Goal: Transaction & Acquisition: Purchase product/service

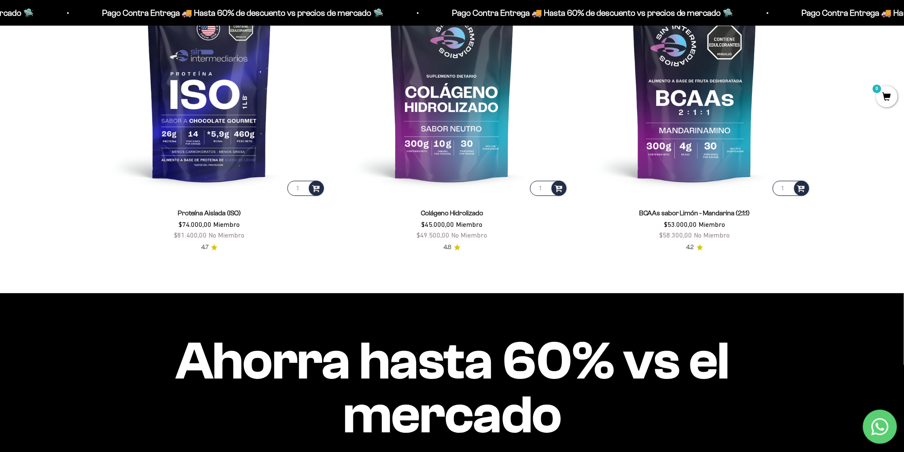
scroll to position [839, 0]
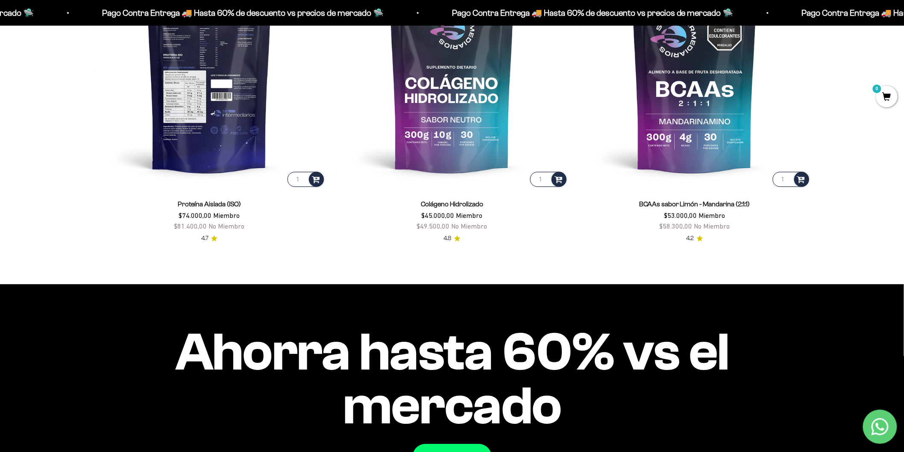
click at [212, 123] on img at bounding box center [209, 72] width 232 height 232
click at [217, 131] on img at bounding box center [209, 72] width 232 height 232
click at [212, 143] on img at bounding box center [209, 72] width 232 height 232
click at [187, 114] on img at bounding box center [209, 72] width 232 height 232
click at [194, 141] on img at bounding box center [209, 72] width 232 height 232
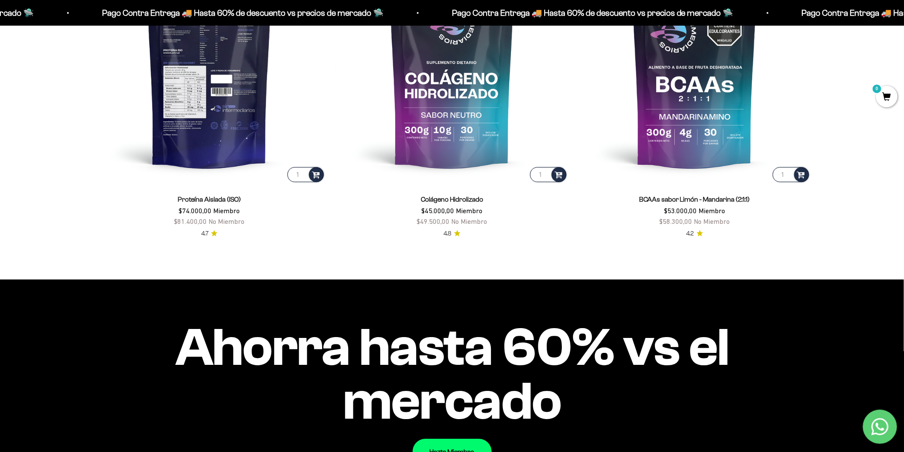
scroll to position [848, 0]
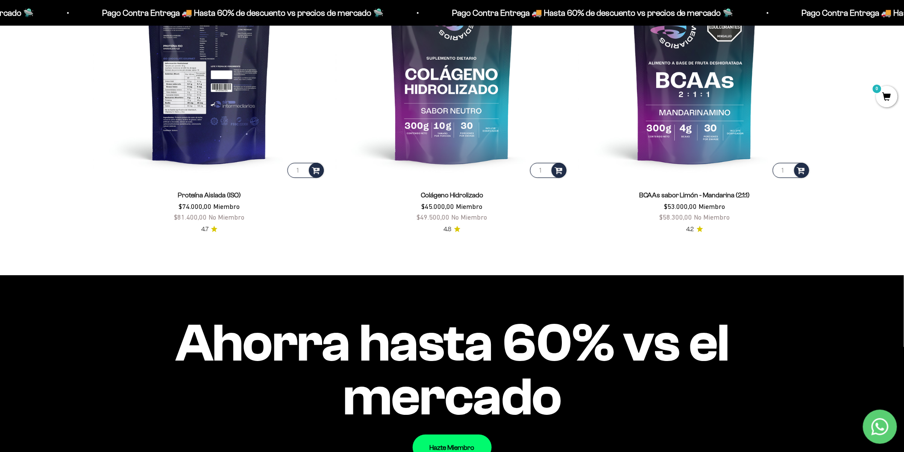
click at [215, 124] on img at bounding box center [209, 63] width 232 height 232
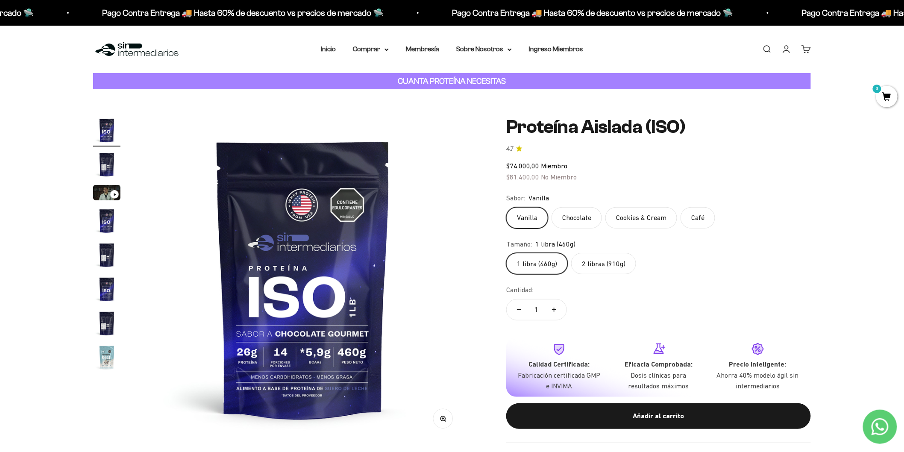
click at [597, 268] on label "2 libras (910g)" at bounding box center [603, 263] width 65 height 21
click at [506, 253] on input "2 libras (910g)" at bounding box center [506, 252] width 0 height 0
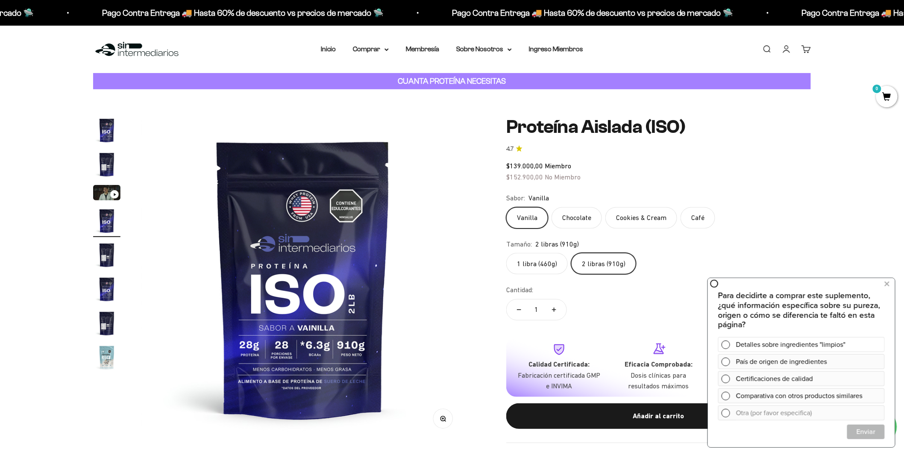
click at [727, 342] on span at bounding box center [725, 344] width 9 height 9
click at [879, 430] on span "Cerrar" at bounding box center [865, 431] width 37 height 15
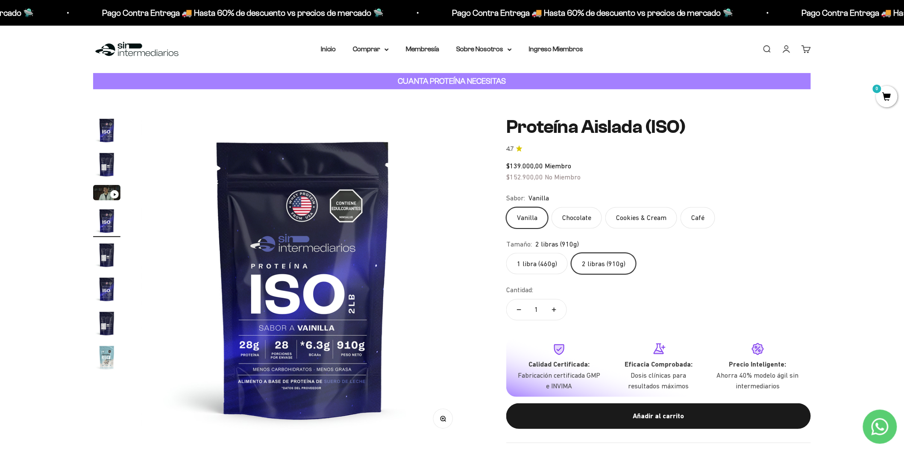
click at [556, 309] on icon "Aumentar cantidad" at bounding box center [554, 310] width 4 height 4
type input "2"
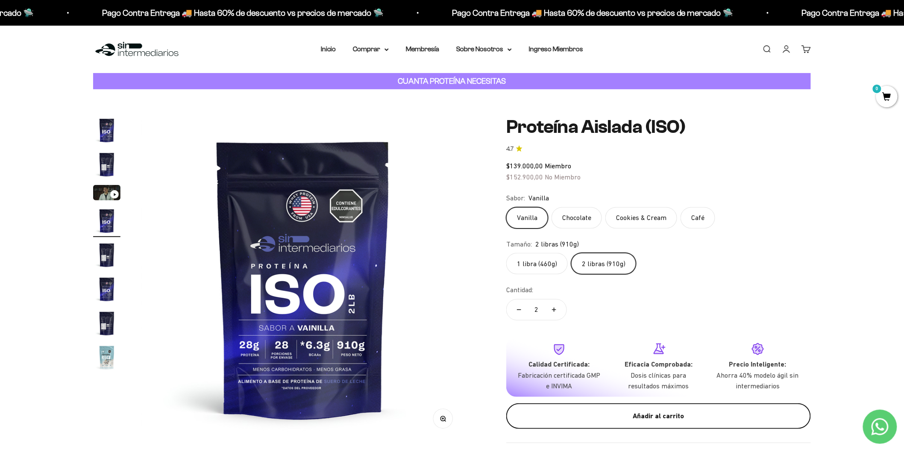
click at [671, 421] on div "Añadir al carrito" at bounding box center [658, 416] width 270 height 11
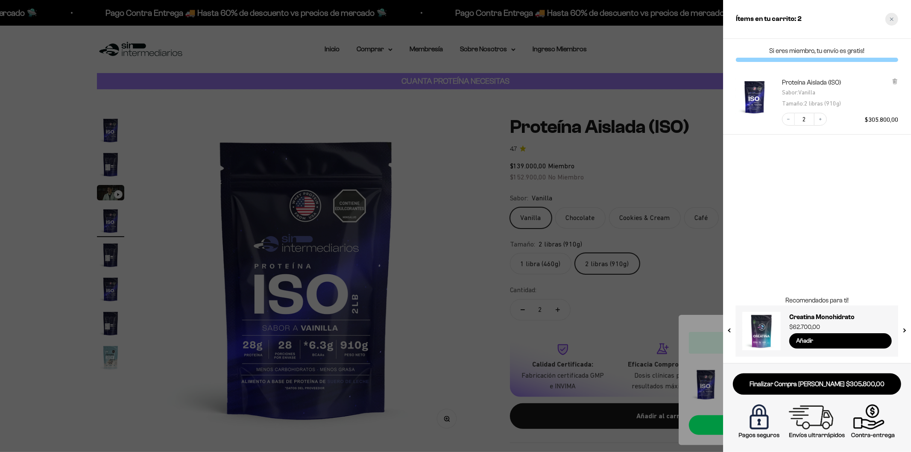
click at [892, 22] on div "Close cart" at bounding box center [892, 19] width 13 height 13
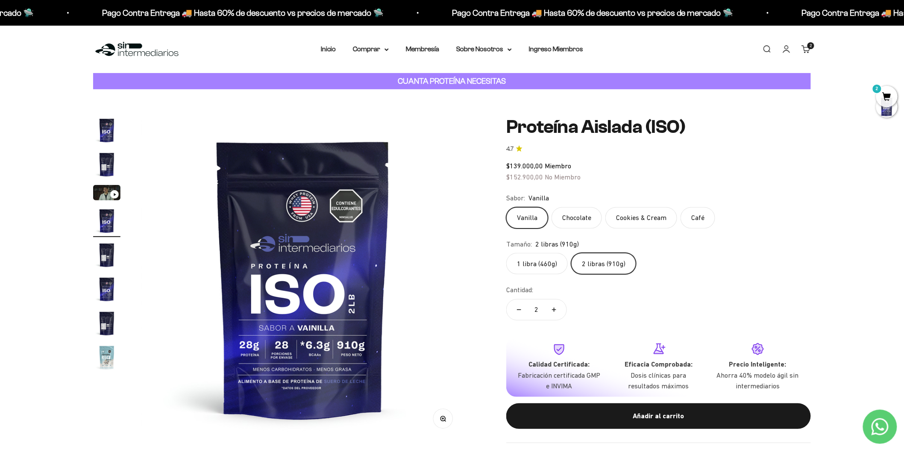
click at [101, 290] on img "Ir al artículo 6" at bounding box center [106, 289] width 27 height 27
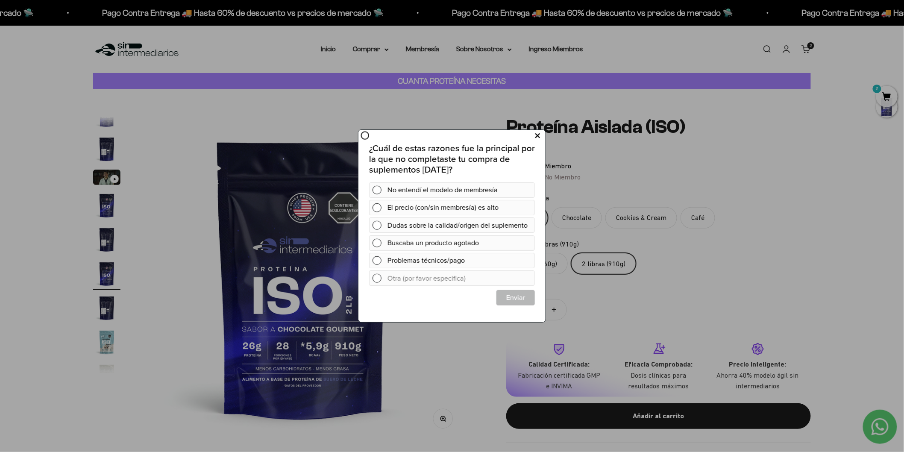
click at [537, 136] on icon at bounding box center [537, 136] width 5 height 12
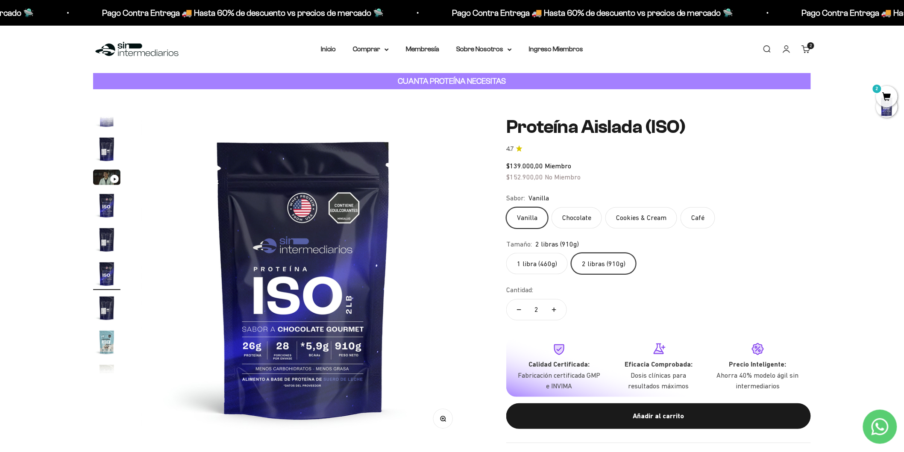
click at [880, 91] on span "2" at bounding box center [886, 96] width 21 height 21
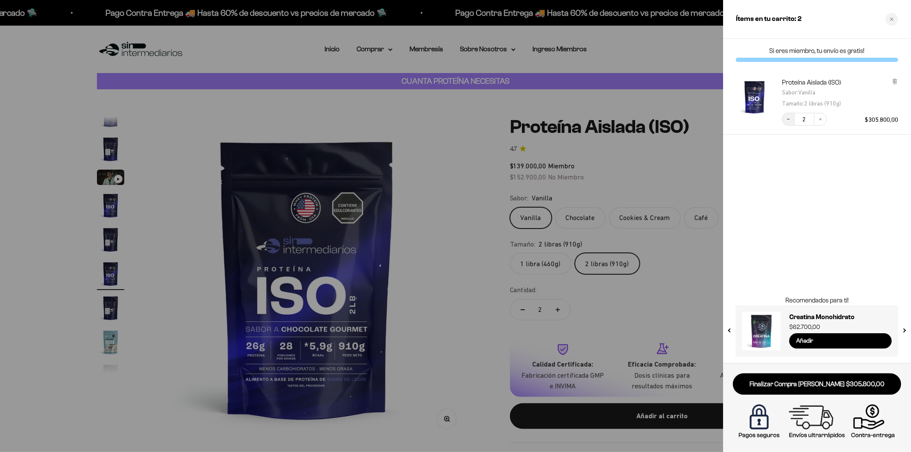
click at [791, 122] on button "Decrease quantity" at bounding box center [788, 119] width 13 height 13
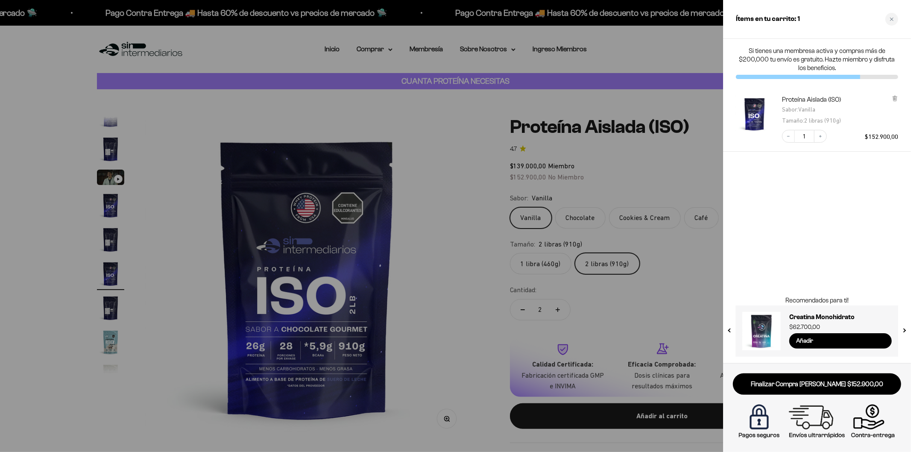
click at [817, 382] on link "Finalizar Compra [PERSON_NAME] $152.900,00" at bounding box center [817, 384] width 168 height 22
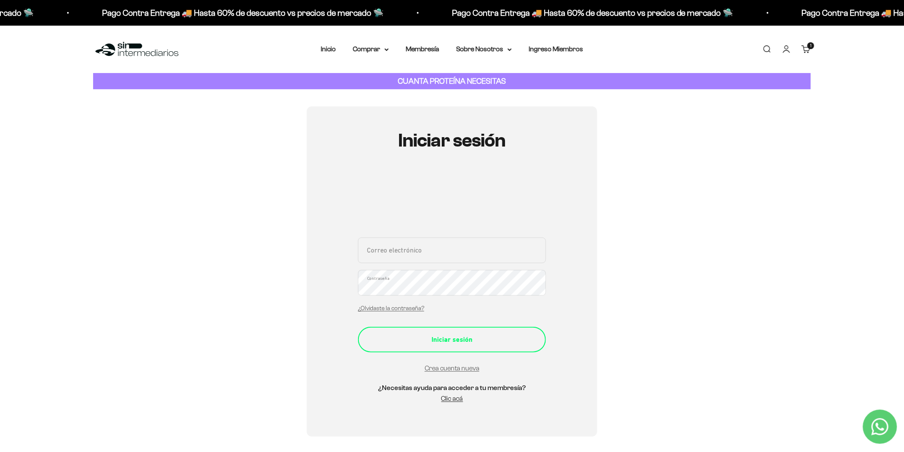
click at [467, 345] on button "Iniciar sesión" at bounding box center [452, 340] width 188 height 26
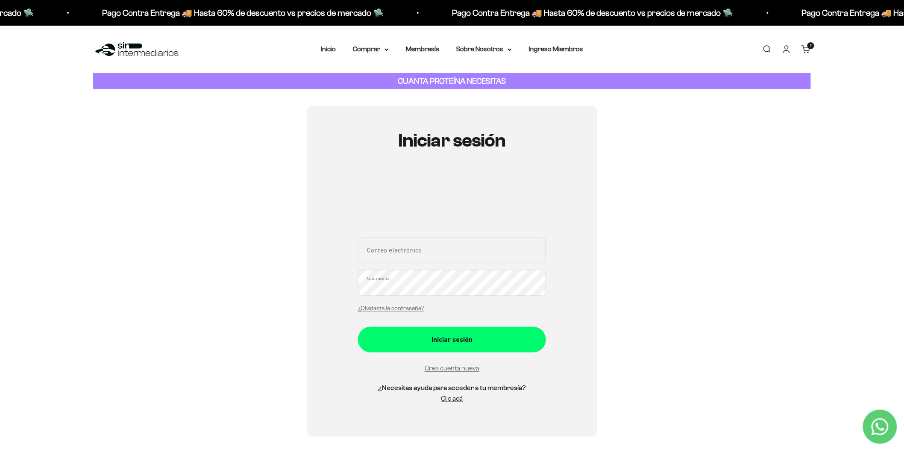
click at [379, 257] on input "Correo electrónico" at bounding box center [452, 251] width 188 height 26
type input "T"
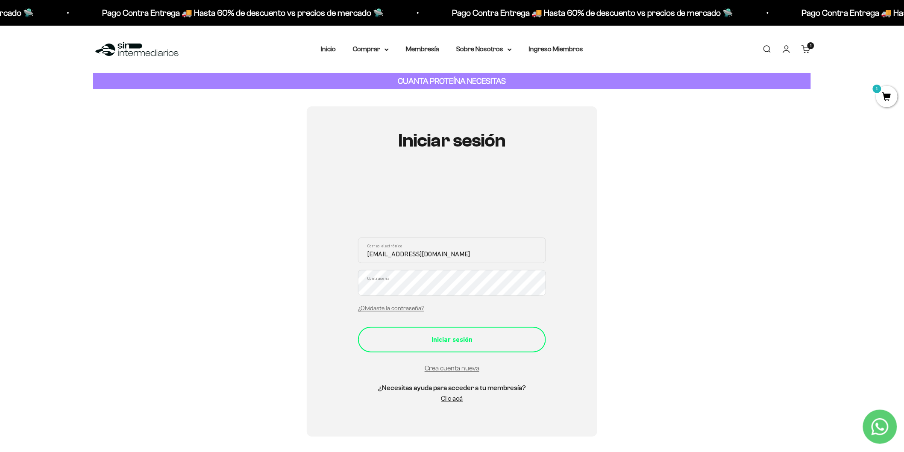
type input "[EMAIL_ADDRESS][DOMAIN_NAME]"
click at [477, 338] on div "Iniciar sesión" at bounding box center [452, 339] width 154 height 11
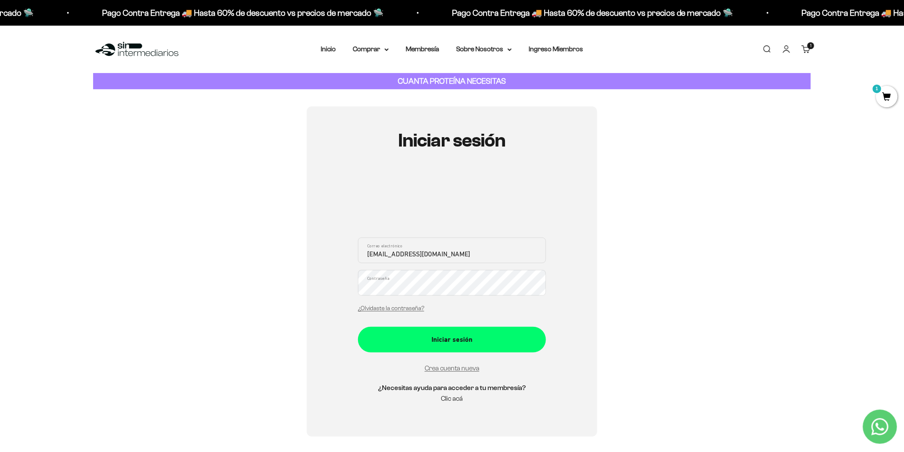
click at [455, 400] on link "Clic acá" at bounding box center [452, 398] width 22 height 7
